Goal: Navigation & Orientation: Find specific page/section

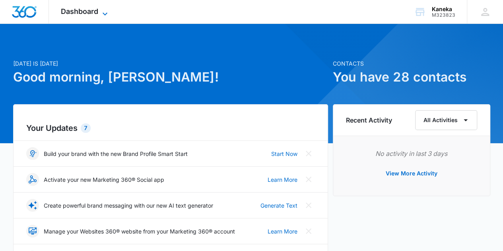
click at [90, 12] on span "Dashboard" at bounding box center [79, 11] width 37 height 8
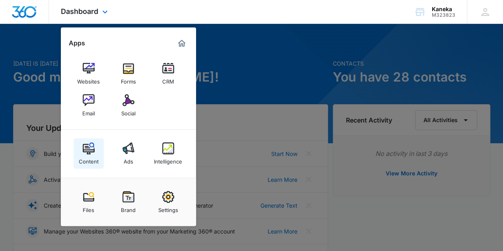
click at [83, 154] on img at bounding box center [89, 148] width 12 height 12
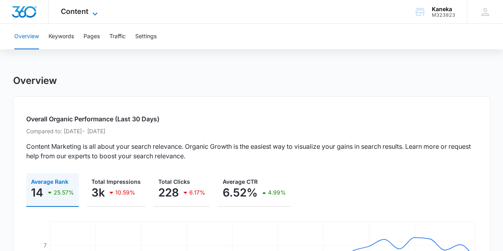
click at [66, 10] on span "Content" at bounding box center [74, 11] width 27 height 8
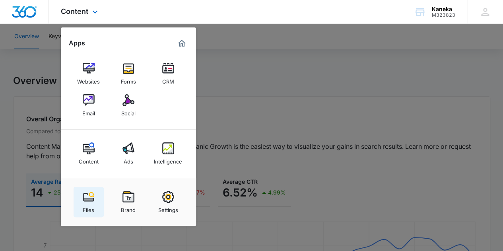
click at [92, 193] on img at bounding box center [89, 197] width 12 height 12
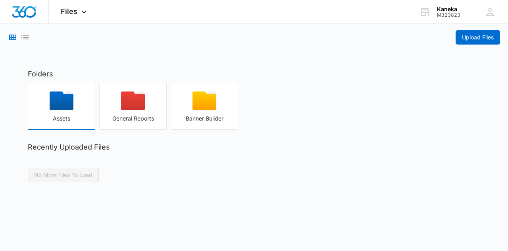
click at [59, 106] on icon "button" at bounding box center [62, 100] width 24 height 19
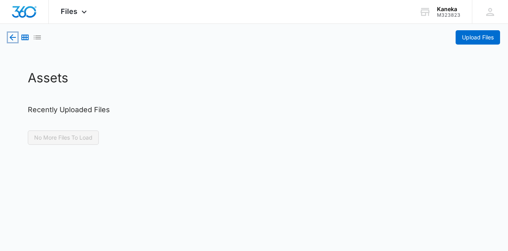
click at [12, 36] on icon "button" at bounding box center [13, 38] width 10 height 10
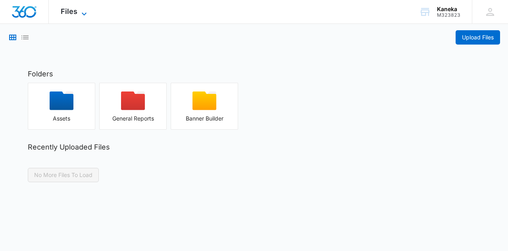
click at [75, 13] on span "Files" at bounding box center [69, 11] width 17 height 8
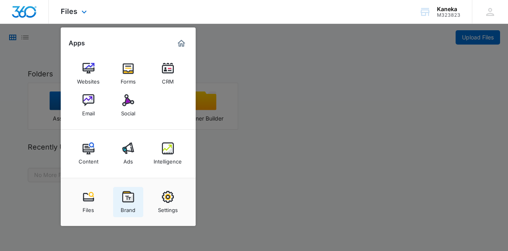
click at [123, 192] on img at bounding box center [128, 197] width 12 height 12
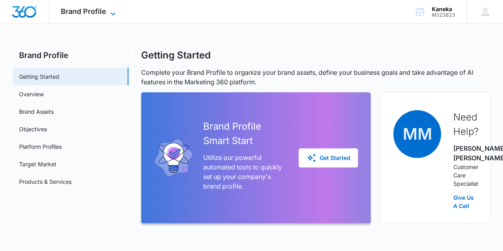
click at [89, 9] on span "Brand Profile" at bounding box center [83, 11] width 45 height 8
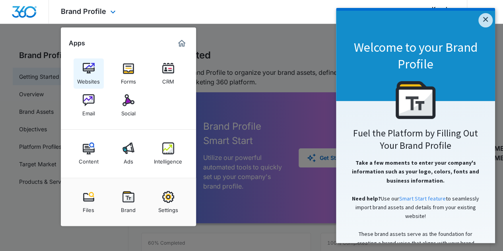
click at [83, 68] on img at bounding box center [89, 68] width 12 height 12
